Goal: Check status: Check status

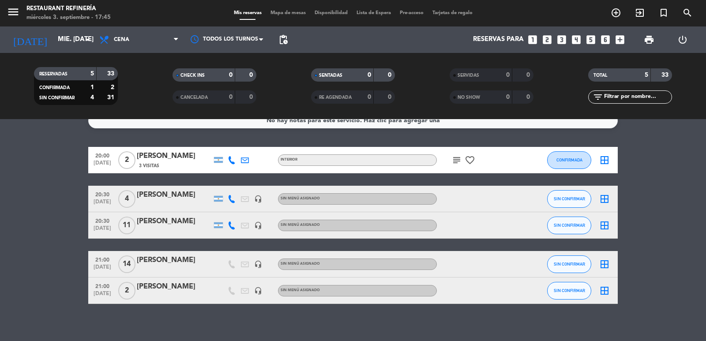
scroll to position [20, 0]
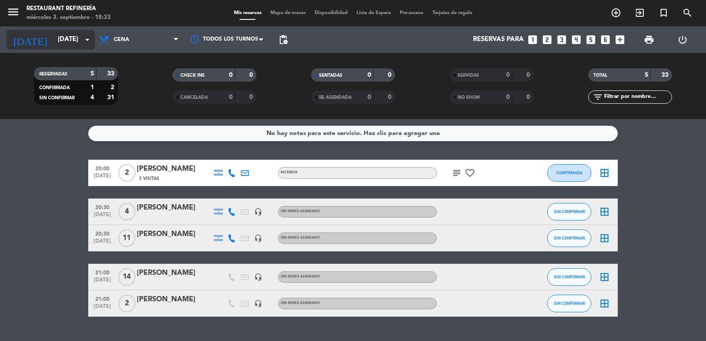
click at [53, 37] on input "[DATE]" at bounding box center [95, 39] width 85 height 17
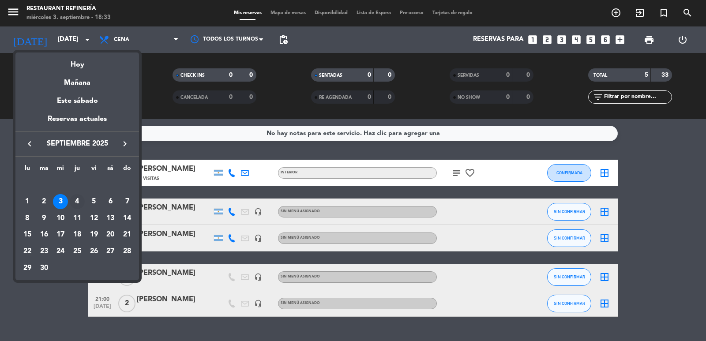
click at [80, 199] on div "4" at bounding box center [77, 201] width 15 height 15
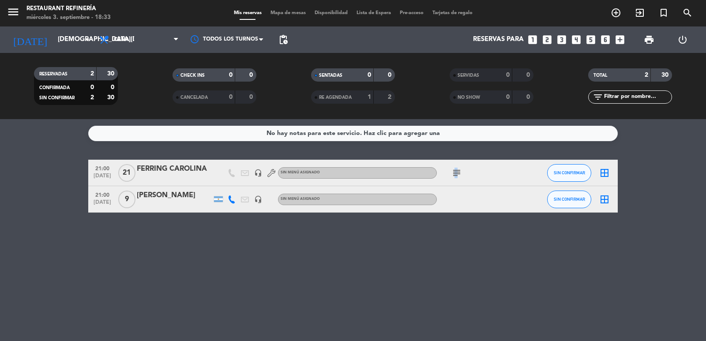
click at [455, 170] on icon "subject" at bounding box center [456, 173] width 11 height 11
click at [68, 41] on input "[DEMOGRAPHIC_DATA][DATE]" at bounding box center [95, 39] width 85 height 17
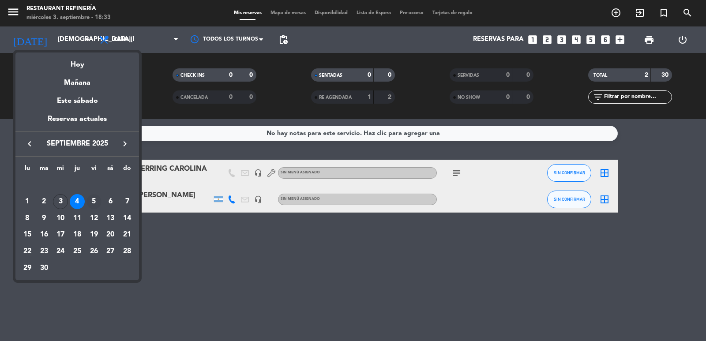
click at [95, 204] on div "5" at bounding box center [93, 201] width 15 height 15
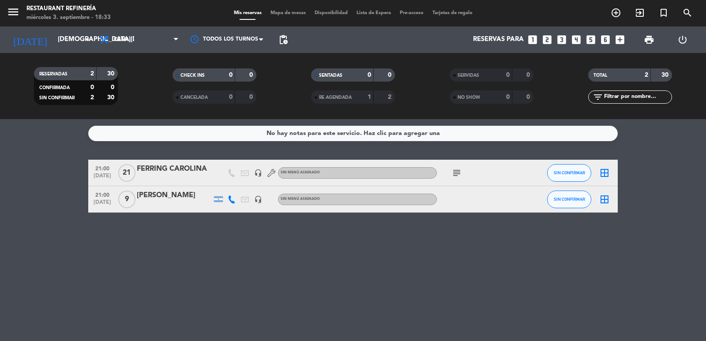
type input "[DATE]"
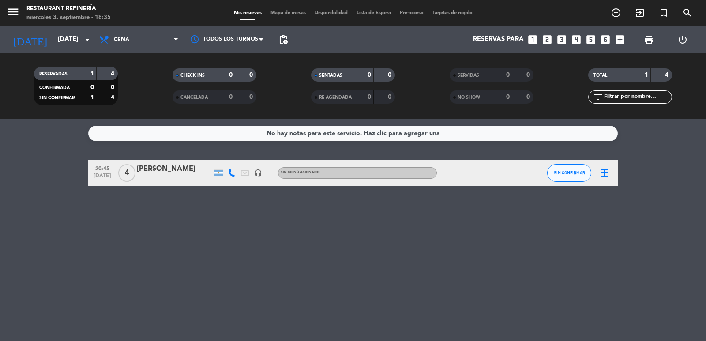
click at [1, 188] on div "No hay notas para este servicio. Haz clic para agregar una 20:45 [DATE] 4 [PERS…" at bounding box center [353, 230] width 706 height 222
click at [57, 34] on input "[DATE]" at bounding box center [95, 39] width 85 height 17
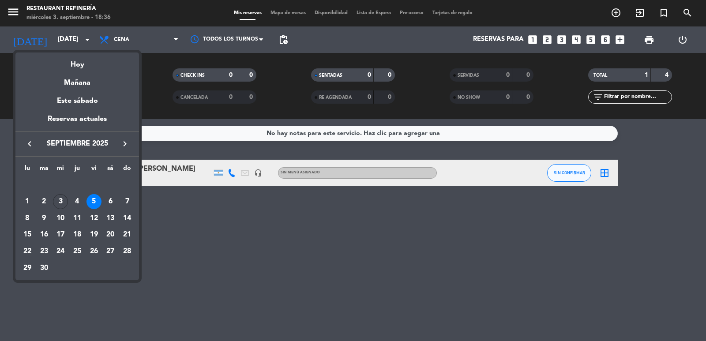
click at [29, 143] on icon "keyboard_arrow_left" at bounding box center [29, 144] width 11 height 11
